Goal: Task Accomplishment & Management: Manage account settings

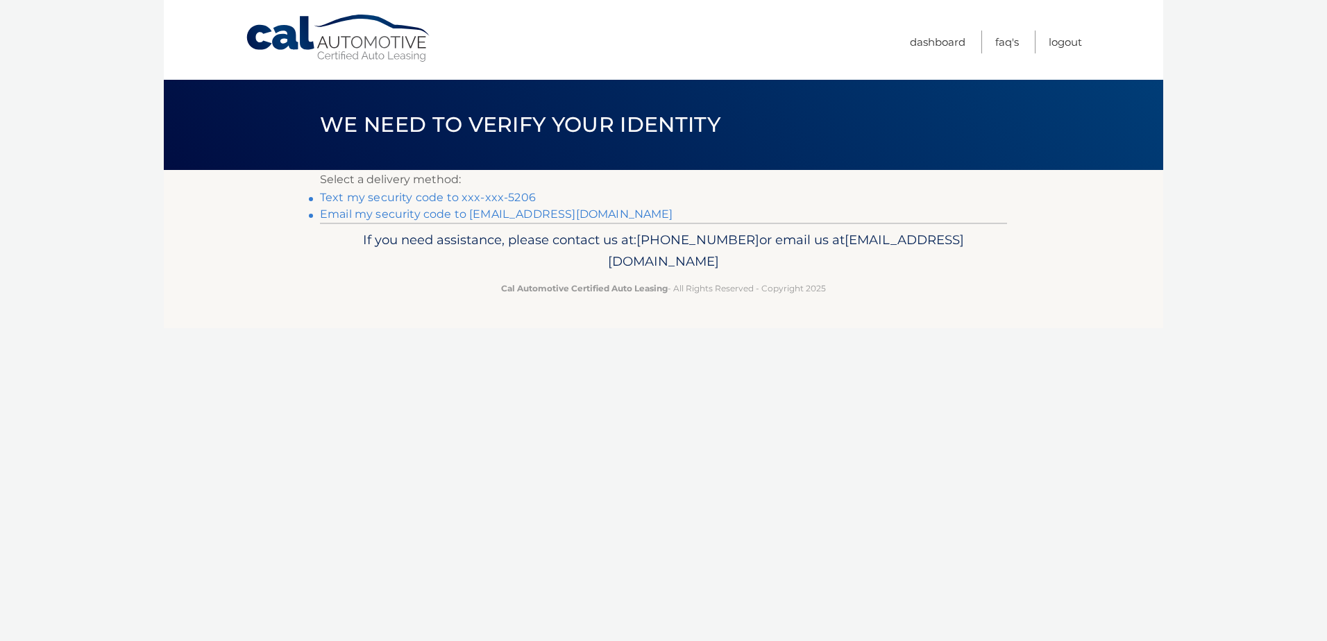
click at [428, 197] on link "Text my security code to xxx-xxx-5206" at bounding box center [428, 197] width 216 height 13
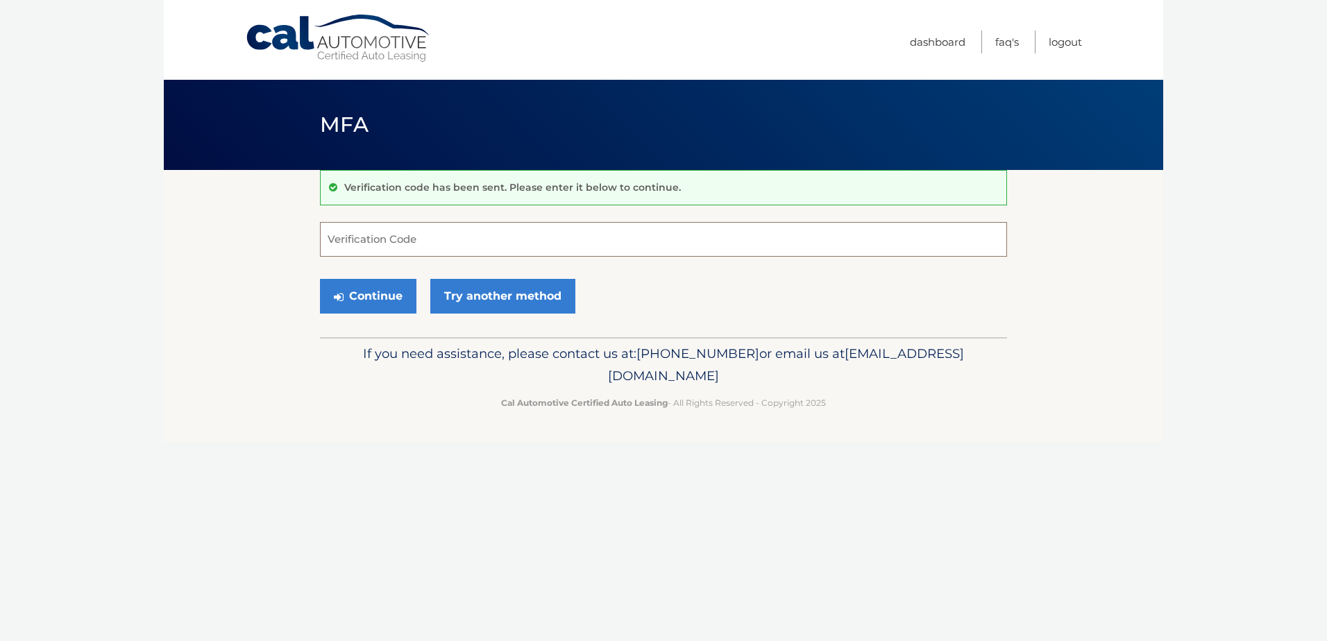
click at [468, 238] on input "Verification Code" at bounding box center [663, 239] width 687 height 35
type input "874940"
click at [320, 279] on button "Continue" at bounding box center [368, 296] width 96 height 35
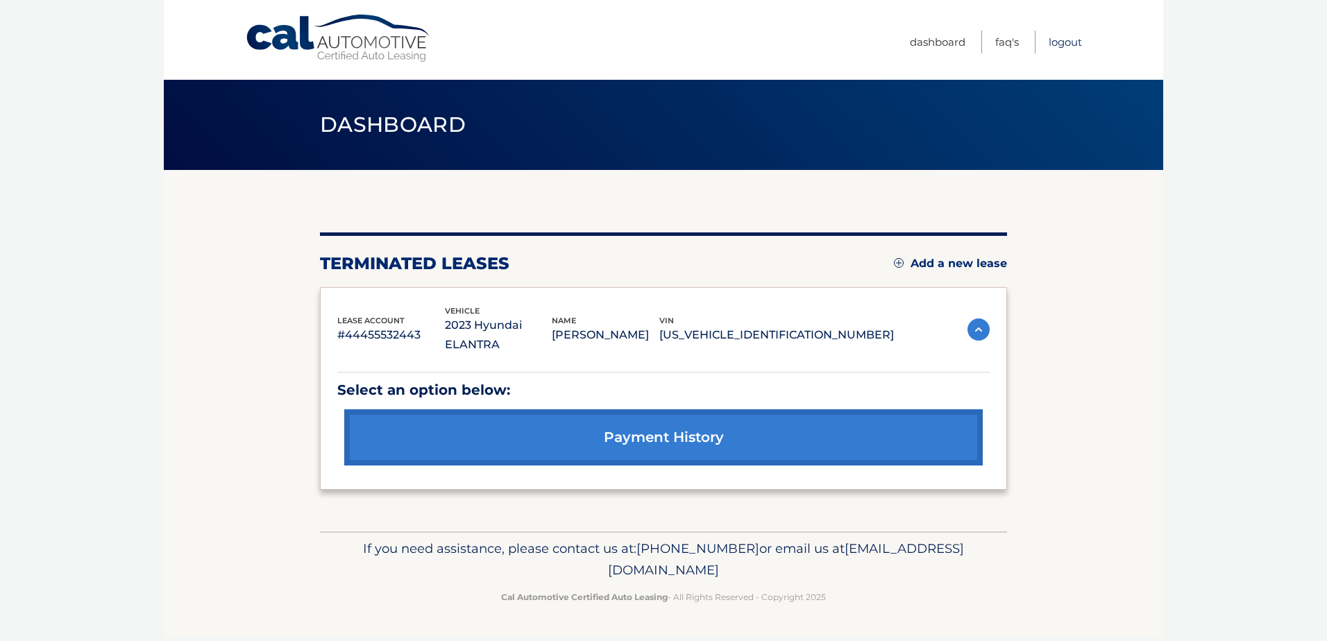
click at [1061, 44] on link "Logout" at bounding box center [1065, 42] width 33 height 23
